Goal: Check status: Check status

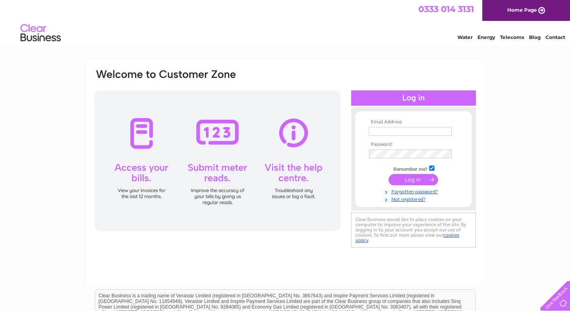
type input "[PERSON_NAME][EMAIL_ADDRESS][PERSON_NAME][PERSON_NAME][DOMAIN_NAME]"
click at [405, 181] on input "submit" at bounding box center [412, 179] width 49 height 11
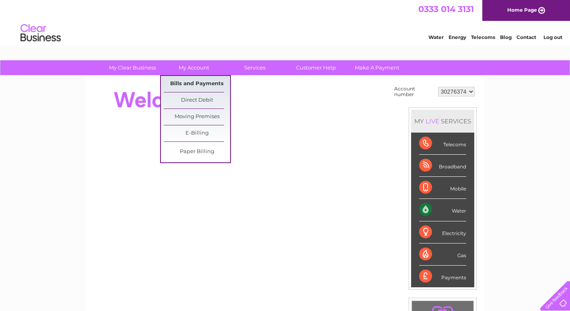
click at [195, 82] on link "Bills and Payments" at bounding box center [197, 84] width 66 height 16
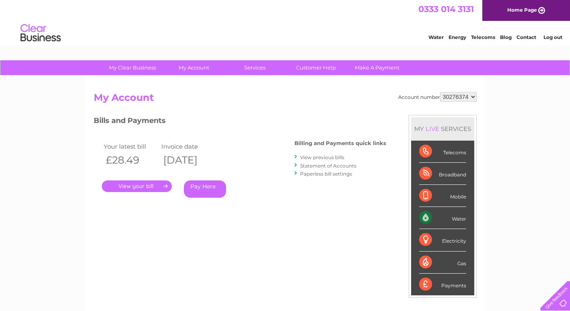
click at [144, 183] on link "." at bounding box center [137, 187] width 70 height 12
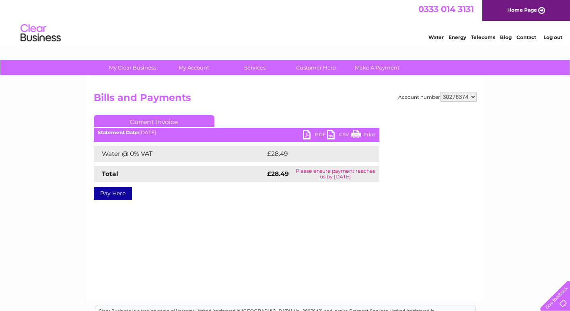
click at [308, 136] on link "PDF" at bounding box center [315, 136] width 24 height 12
